Goal: Task Accomplishment & Management: Manage account settings

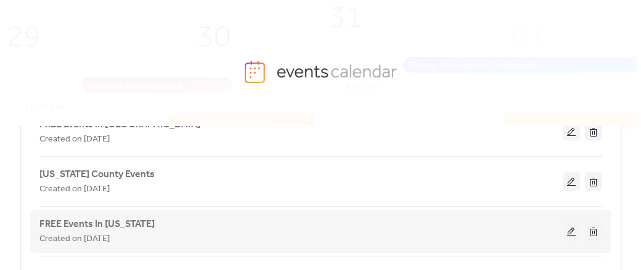
scroll to position [112, 0]
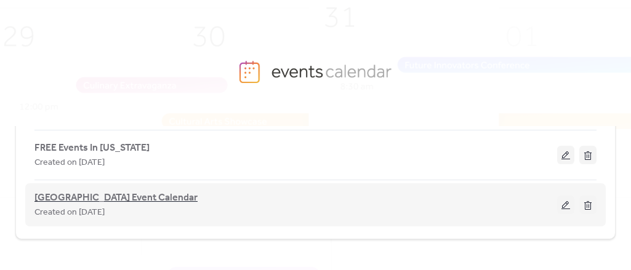
click at [130, 193] on span "[GEOGRAPHIC_DATA] Event Calendar" at bounding box center [116, 198] width 163 height 15
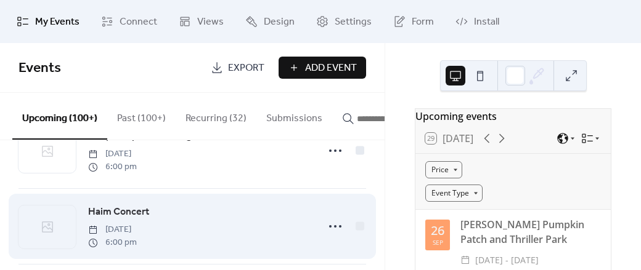
scroll to position [4834, 0]
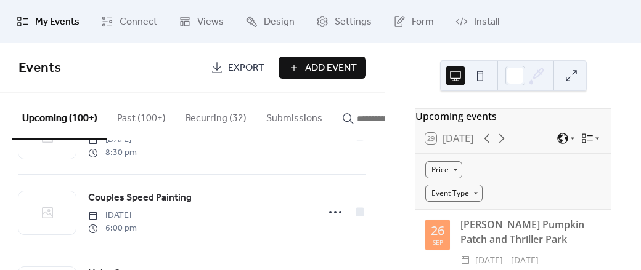
click at [216, 118] on button "Recurring (32)" at bounding box center [216, 116] width 81 height 46
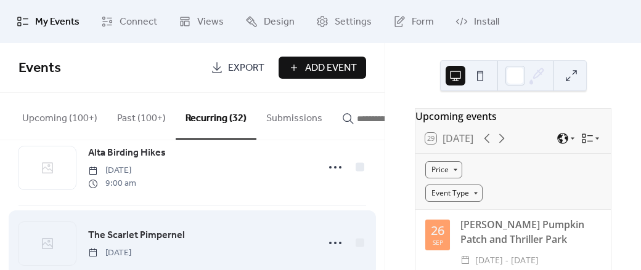
scroll to position [2337, 0]
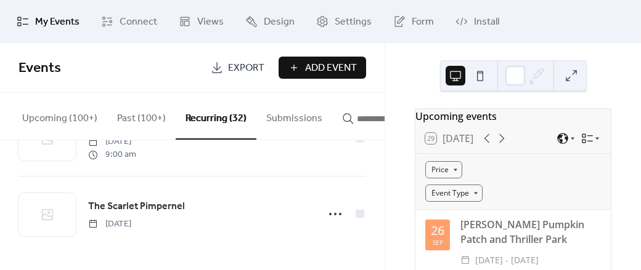
click at [37, 124] on button "Upcoming (100+)" at bounding box center [59, 116] width 95 height 46
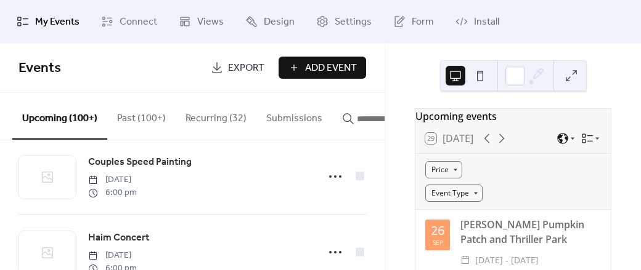
scroll to position [4896, 0]
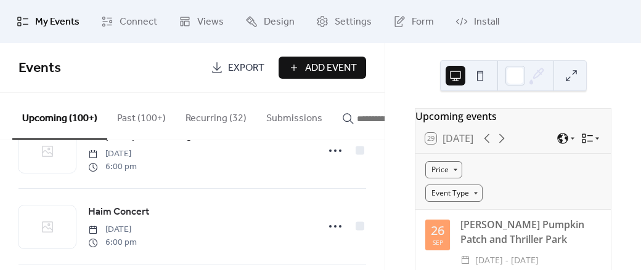
click at [585, 145] on icon at bounding box center [587, 138] width 12 height 12
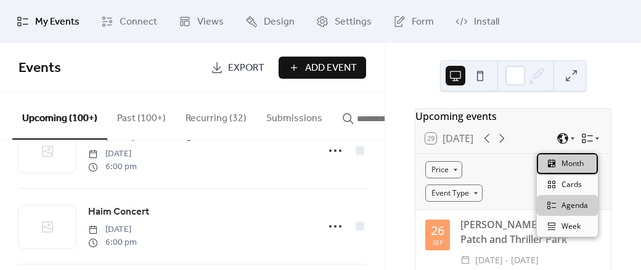
click at [585, 164] on div "Month" at bounding box center [567, 163] width 61 height 21
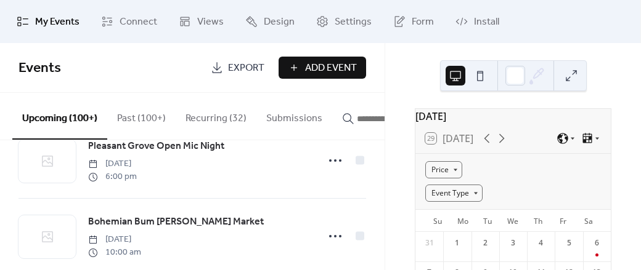
scroll to position [5019, 0]
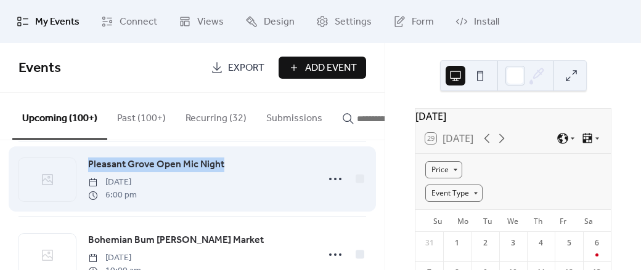
drag, startPoint x: 224, startPoint y: 176, endPoint x: 85, endPoint y: 181, distance: 138.7
click at [85, 181] on div "Pleasant Grove Open Mic Night [DATE] 6:00 pm" at bounding box center [191, 179] width 347 height 75
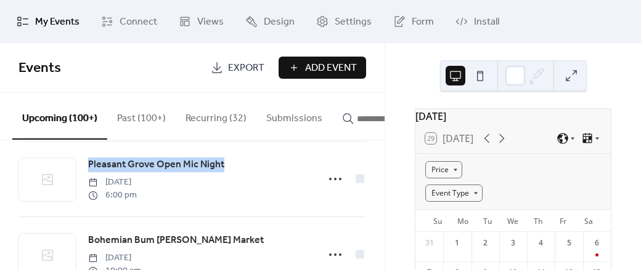
copy span "Pleasant Grove Open Mic Night"
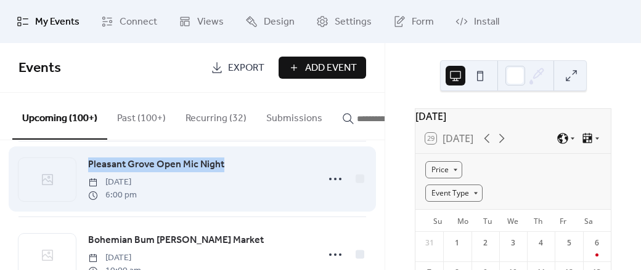
click at [204, 173] on span "Pleasant Grove Open Mic Night" at bounding box center [156, 165] width 136 height 15
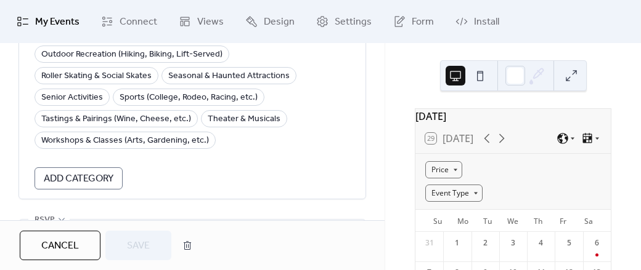
scroll to position [1346, 0]
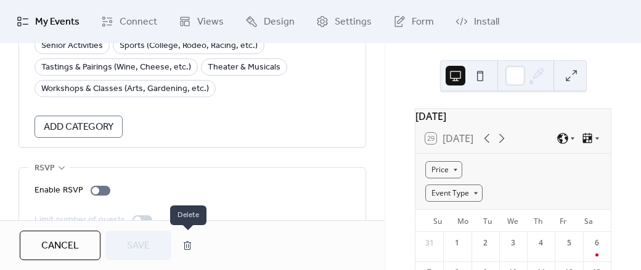
click at [189, 243] on button "button" at bounding box center [187, 246] width 22 height 25
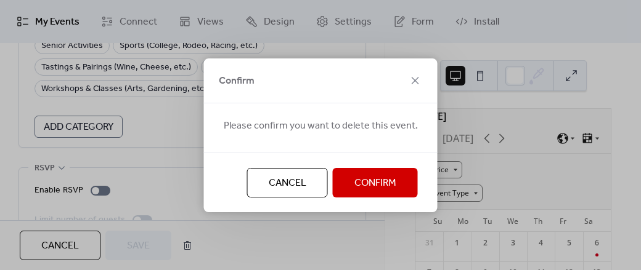
click at [360, 182] on span "Confirm" at bounding box center [375, 183] width 42 height 15
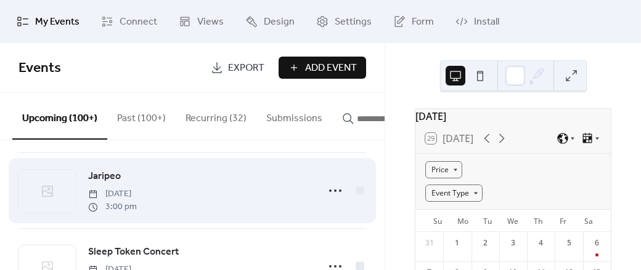
scroll to position [5779, 0]
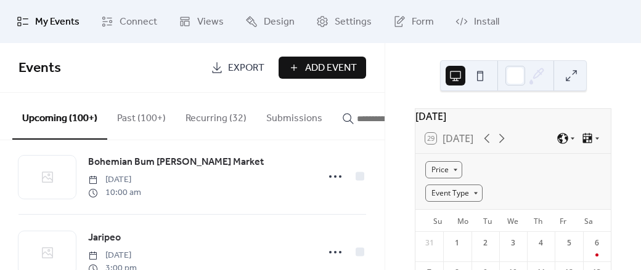
drag, startPoint x: 192, startPoint y: 118, endPoint x: 201, endPoint y: 166, distance: 48.2
click at [193, 119] on button "Recurring (32)" at bounding box center [216, 116] width 81 height 46
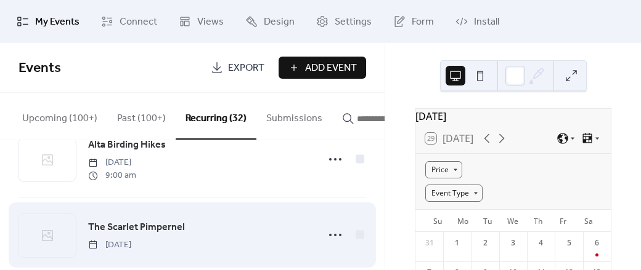
scroll to position [2337, 0]
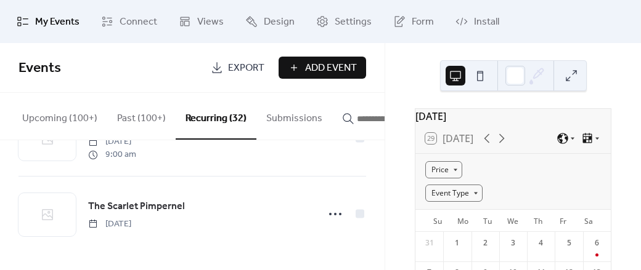
drag, startPoint x: 65, startPoint y: 119, endPoint x: 153, endPoint y: 168, distance: 101.5
click at [64, 119] on button "Upcoming (100+)" at bounding box center [59, 116] width 95 height 46
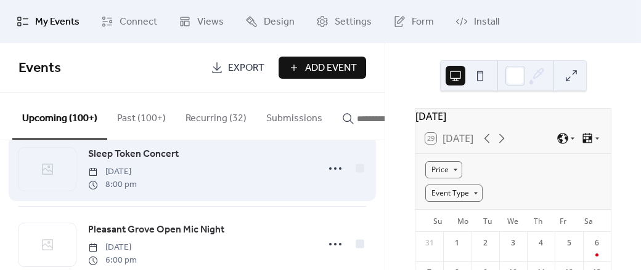
scroll to position [5984, 0]
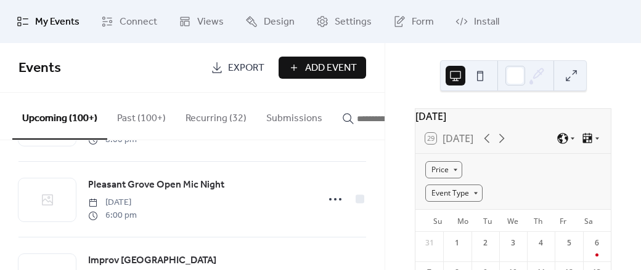
click at [197, 124] on button "Recurring (32)" at bounding box center [216, 116] width 81 height 46
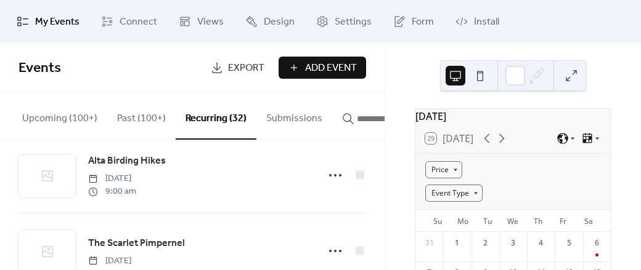
scroll to position [2276, 0]
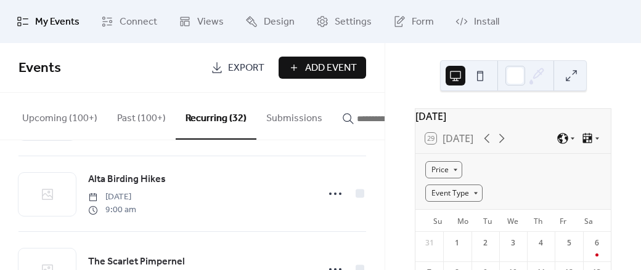
click at [73, 126] on button "Upcoming (100+)" at bounding box center [59, 116] width 95 height 46
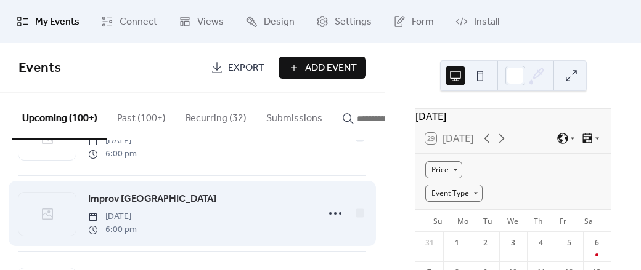
scroll to position [5984, 0]
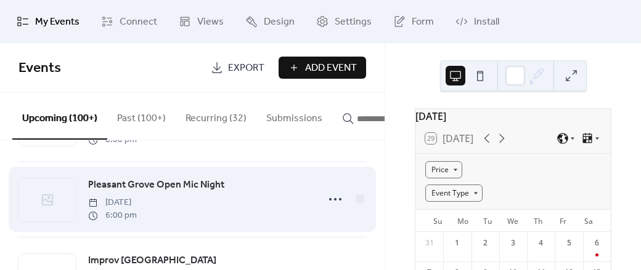
click at [186, 193] on span "Pleasant Grove Open Mic Night" at bounding box center [156, 185] width 136 height 15
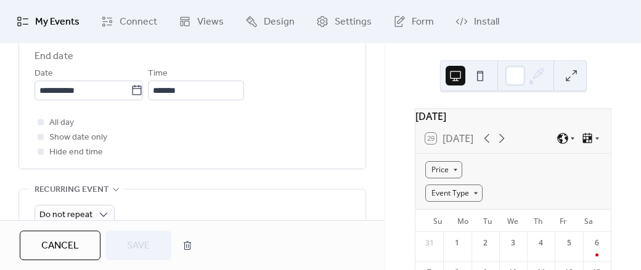
scroll to position [554, 0]
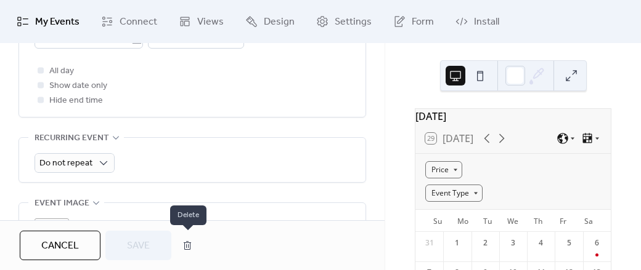
click at [185, 240] on button "button" at bounding box center [187, 246] width 22 height 25
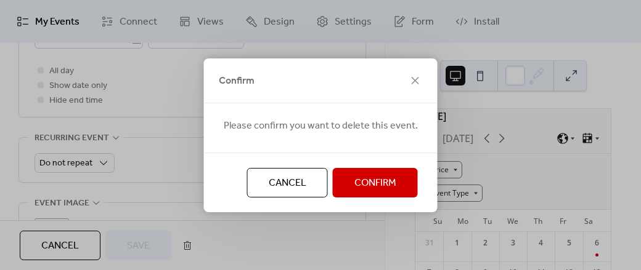
click at [363, 189] on span "Confirm" at bounding box center [375, 183] width 42 height 15
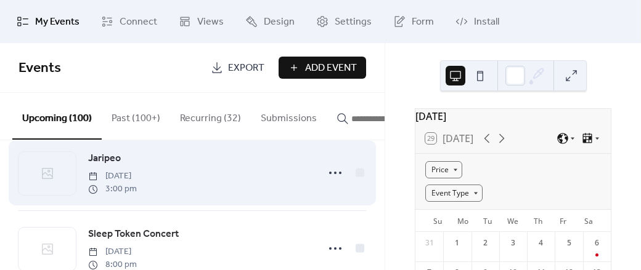
scroll to position [5224, 0]
